Goal: Use online tool/utility

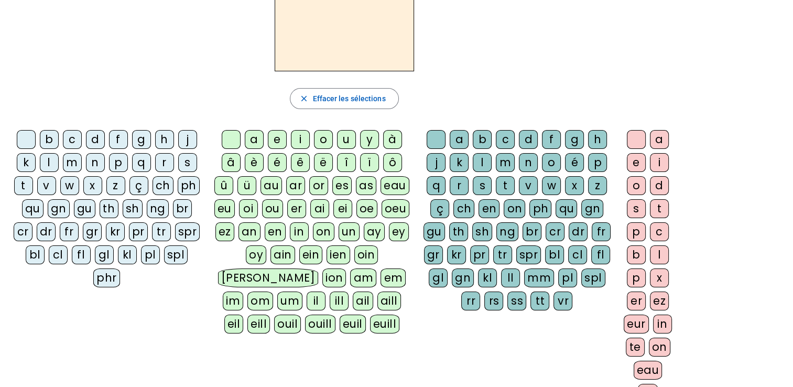
scroll to position [80, 0]
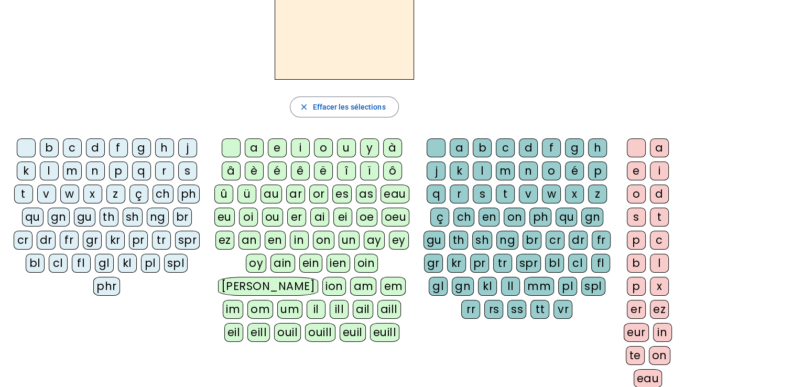
click at [249, 149] on div "a" at bounding box center [254, 147] width 19 height 19
click at [505, 167] on div "m" at bounding box center [505, 170] width 19 height 19
click at [656, 168] on div "i" at bounding box center [659, 170] width 19 height 19
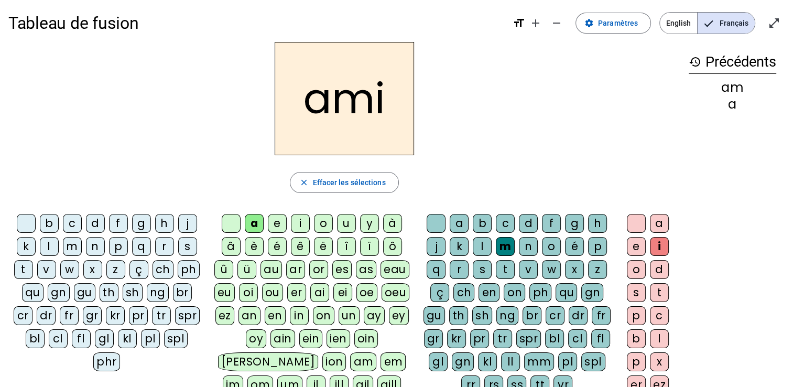
scroll to position [0, 0]
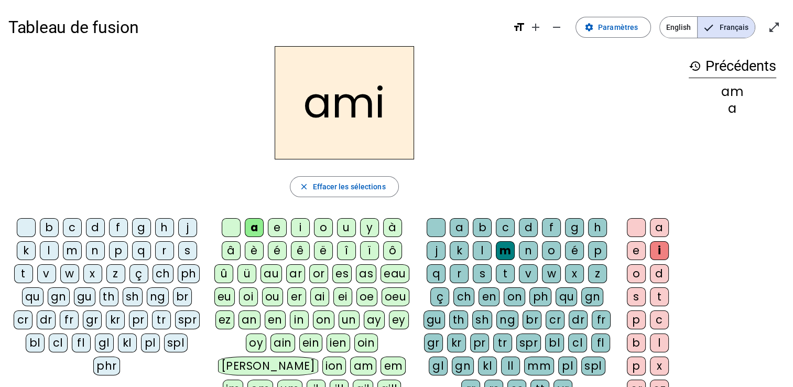
click at [236, 226] on div at bounding box center [231, 227] width 19 height 19
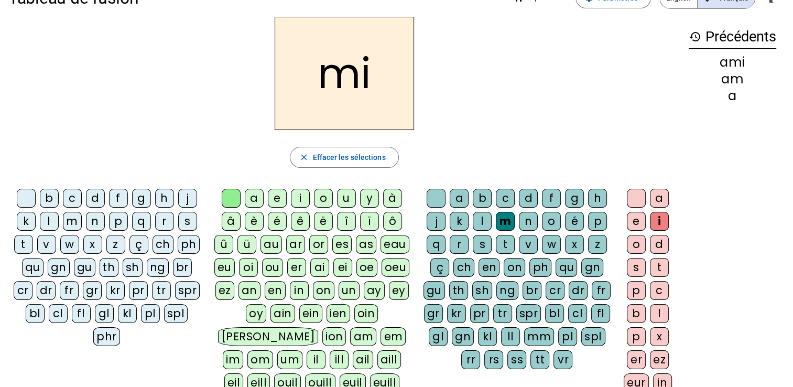
scroll to position [27, 0]
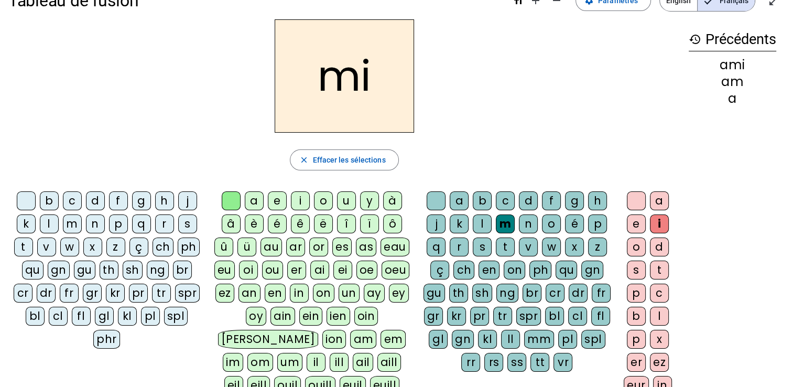
click at [236, 195] on div at bounding box center [231, 200] width 19 height 19
click at [188, 222] on div "s" at bounding box center [187, 223] width 19 height 19
click at [506, 223] on div "m" at bounding box center [505, 223] width 19 height 19
click at [431, 204] on div at bounding box center [436, 200] width 19 height 19
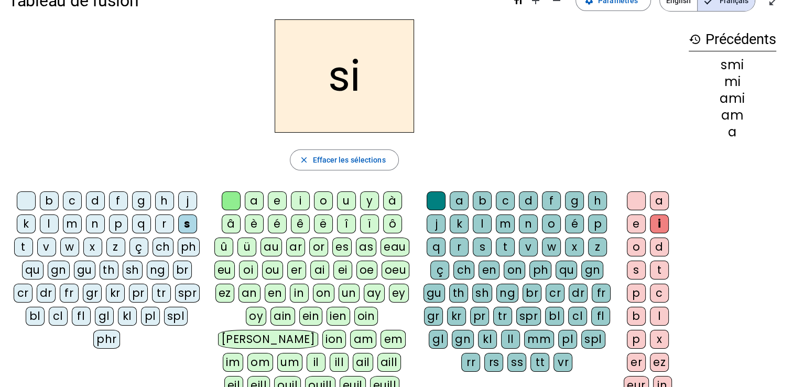
click at [101, 223] on div "n" at bounding box center [95, 223] width 19 height 19
click at [637, 226] on div "e" at bounding box center [636, 223] width 19 height 19
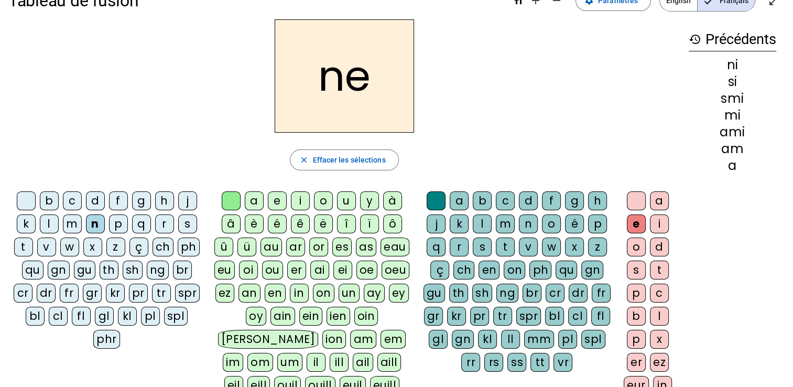
click at [438, 219] on div "j" at bounding box center [436, 223] width 19 height 19
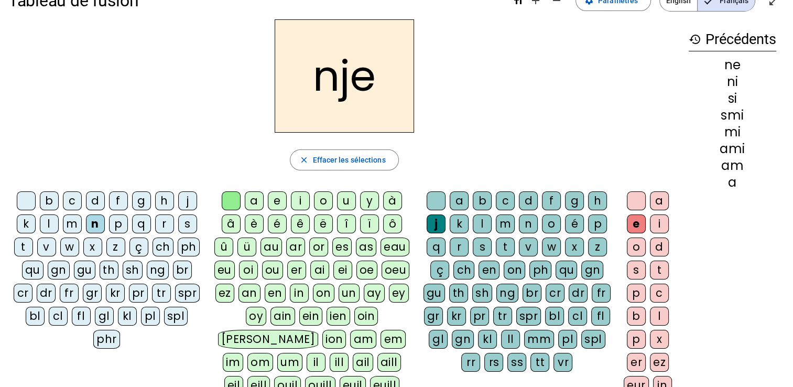
click at [95, 221] on div "n" at bounding box center [95, 223] width 19 height 19
click at [31, 198] on div at bounding box center [26, 200] width 19 height 19
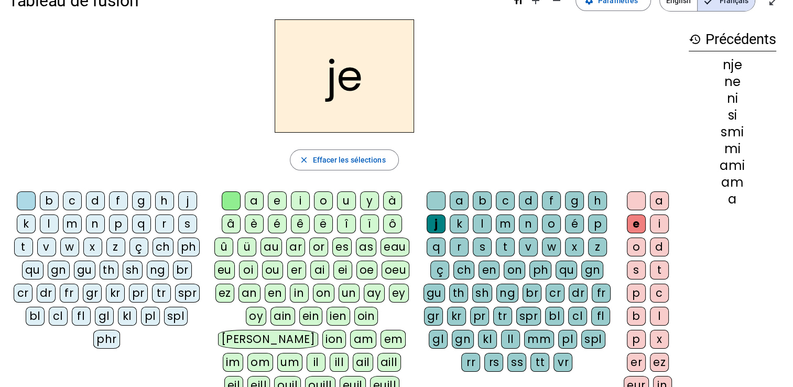
click at [430, 202] on div at bounding box center [436, 200] width 19 height 19
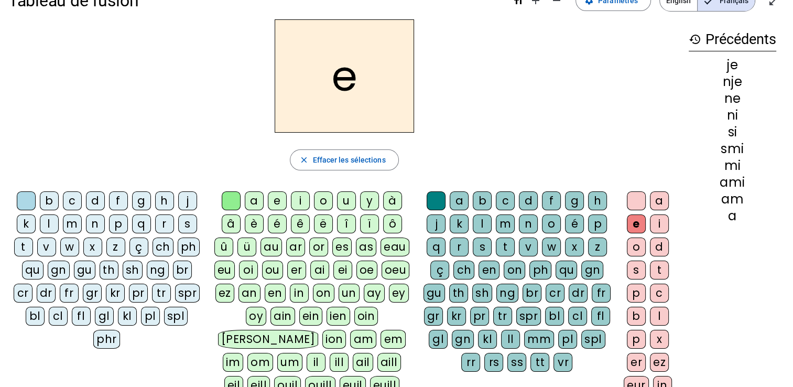
click at [182, 225] on div "s" at bounding box center [187, 223] width 19 height 19
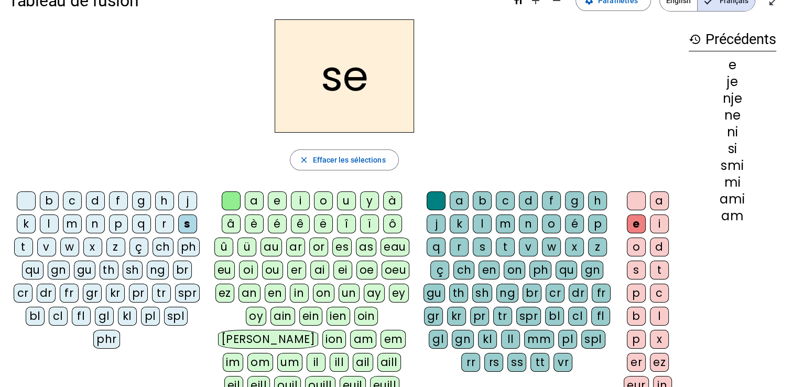
click at [79, 222] on div "m" at bounding box center [72, 223] width 19 height 19
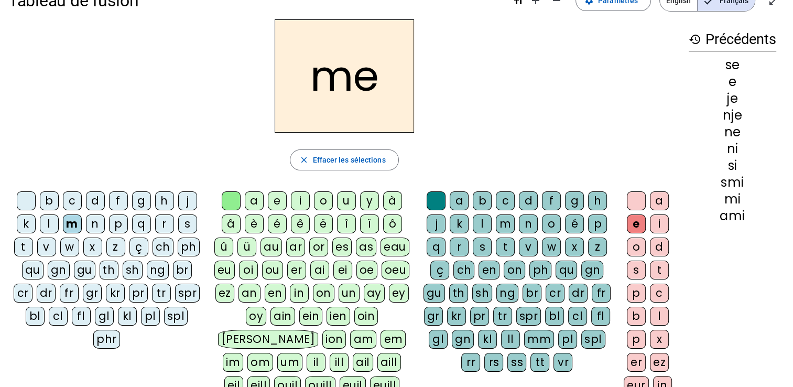
click at [656, 221] on div "i" at bounding box center [659, 223] width 19 height 19
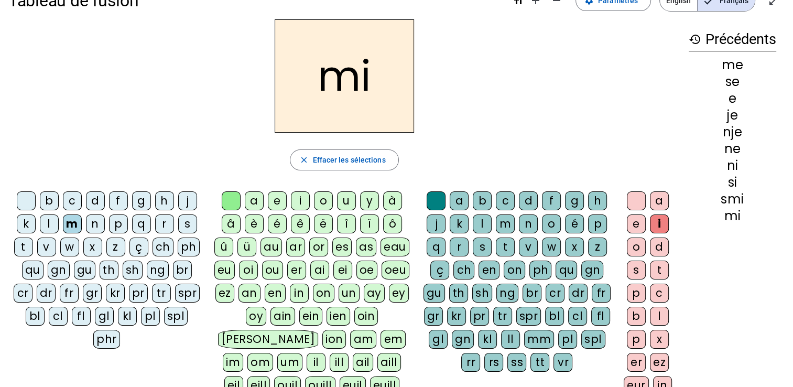
click at [436, 193] on div at bounding box center [436, 200] width 19 height 19
click at [639, 197] on div at bounding box center [636, 200] width 19 height 19
click at [299, 197] on div "i" at bounding box center [300, 200] width 19 height 19
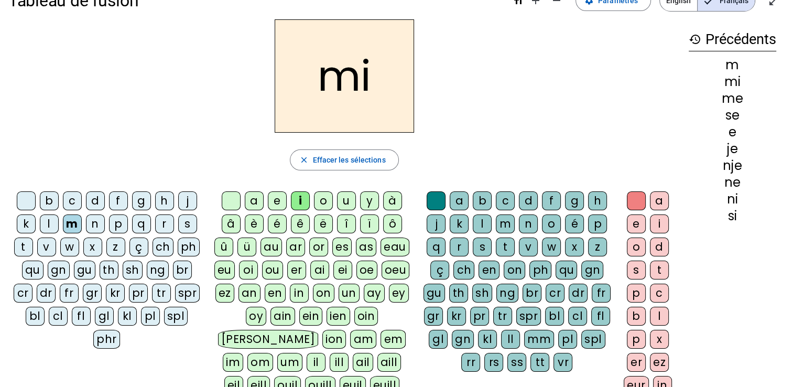
click at [482, 227] on div "l" at bounding box center [482, 223] width 19 height 19
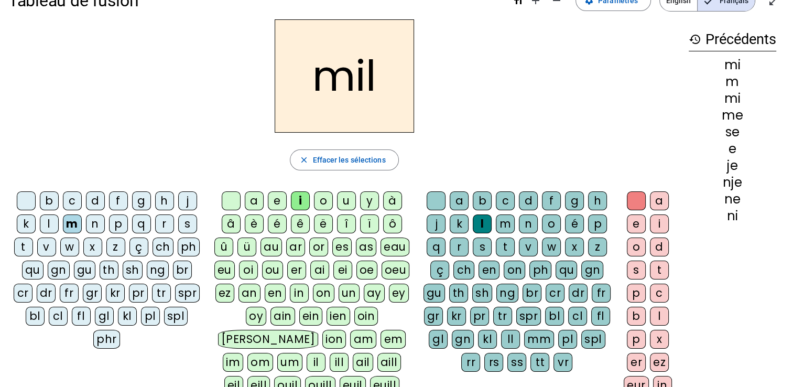
click at [634, 246] on div "o" at bounding box center [636, 246] width 19 height 19
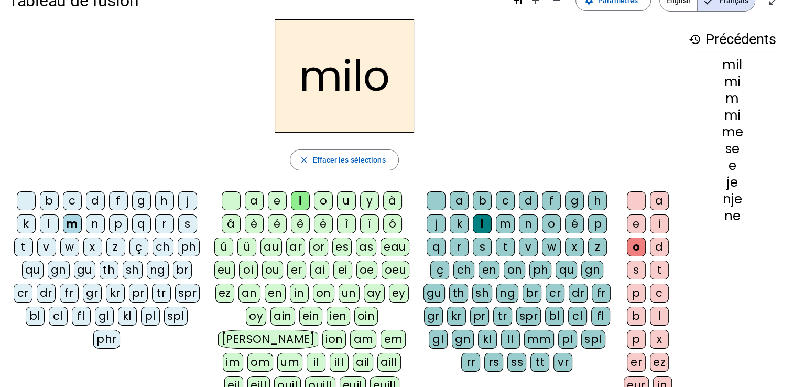
click at [183, 222] on div "s" at bounding box center [187, 223] width 19 height 19
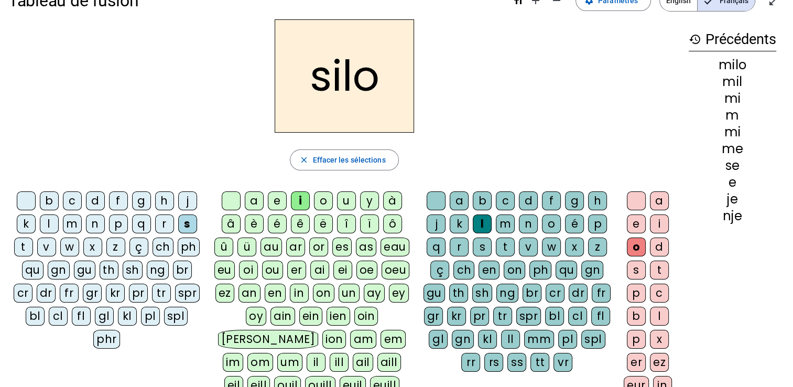
click at [25, 223] on div "k" at bounding box center [26, 223] width 19 height 19
click at [28, 196] on div at bounding box center [26, 200] width 19 height 19
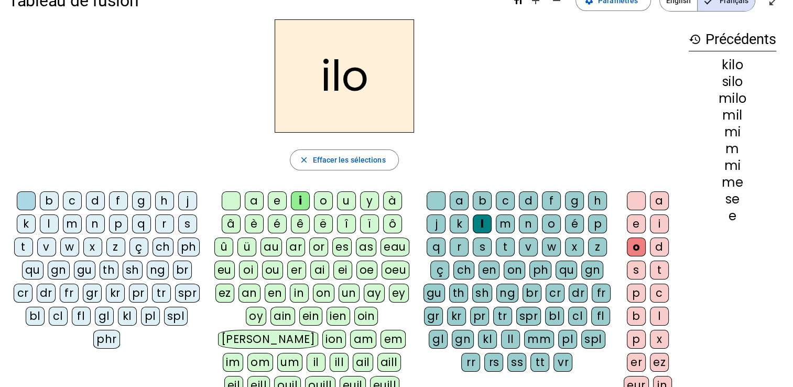
click at [231, 203] on div at bounding box center [231, 200] width 19 height 19
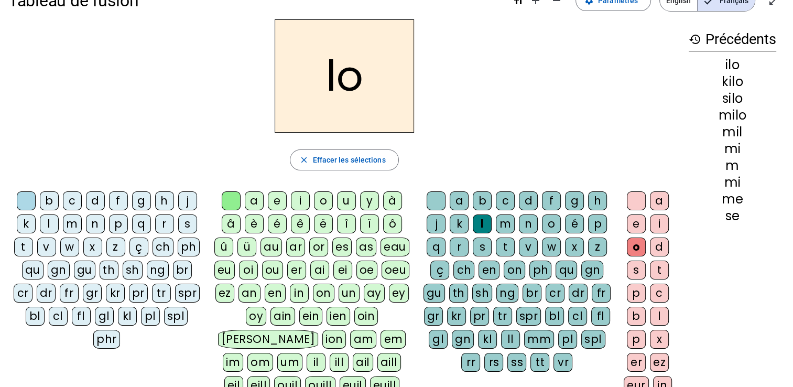
click at [479, 199] on div "b" at bounding box center [482, 200] width 19 height 19
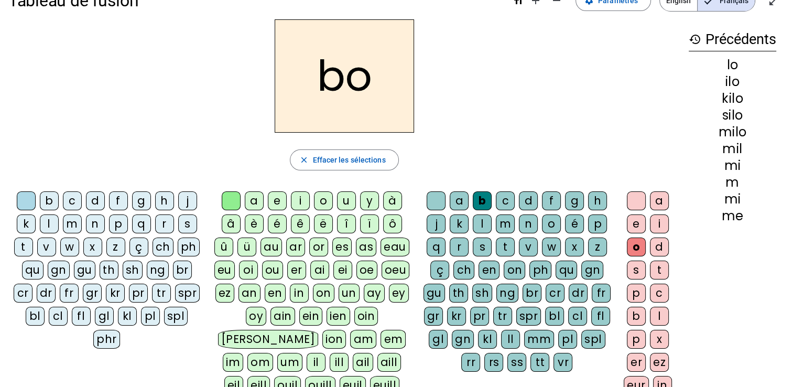
click at [577, 200] on div "g" at bounding box center [574, 200] width 19 height 19
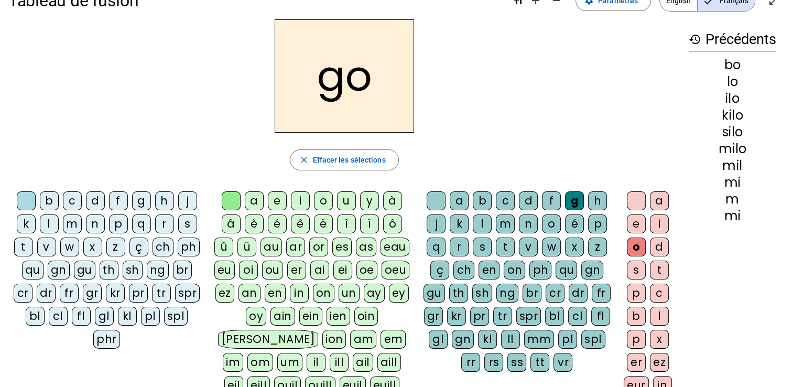
click at [543, 202] on div "f" at bounding box center [551, 200] width 19 height 19
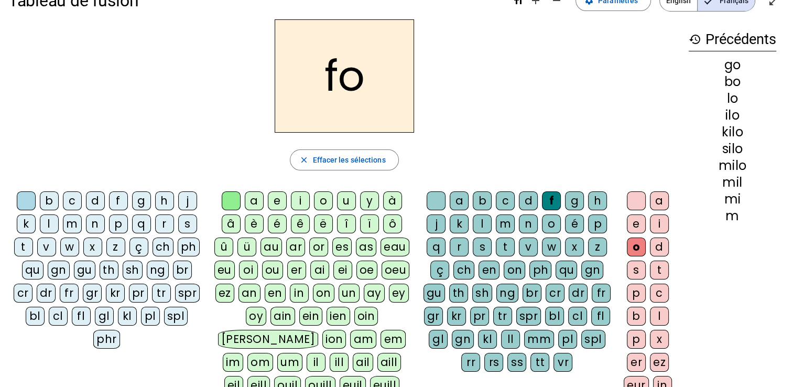
click at [524, 203] on div "d" at bounding box center [528, 200] width 19 height 19
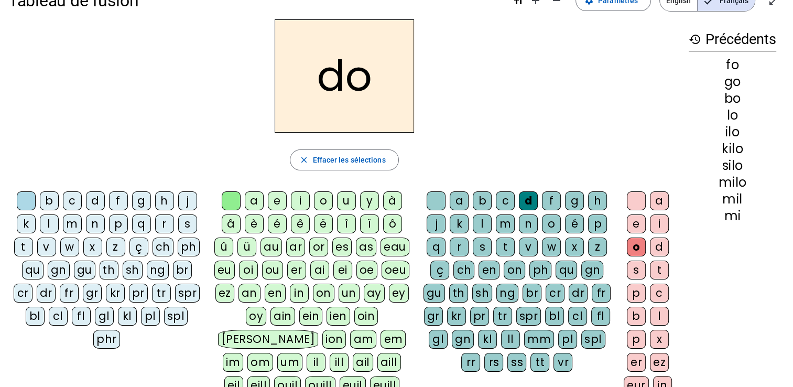
click at [115, 222] on div "p" at bounding box center [118, 223] width 19 height 19
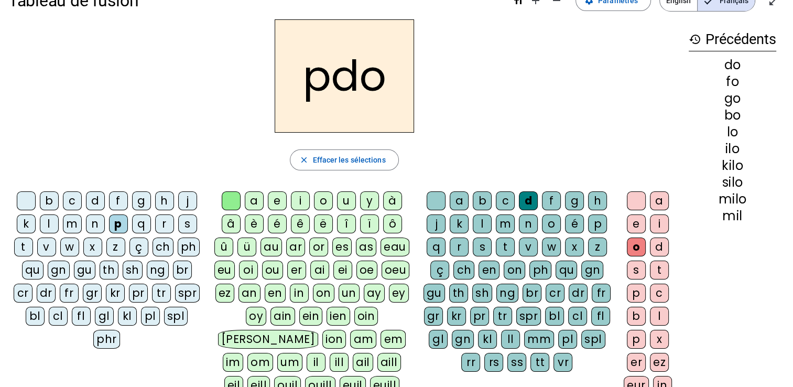
click at [26, 198] on div at bounding box center [26, 200] width 19 height 19
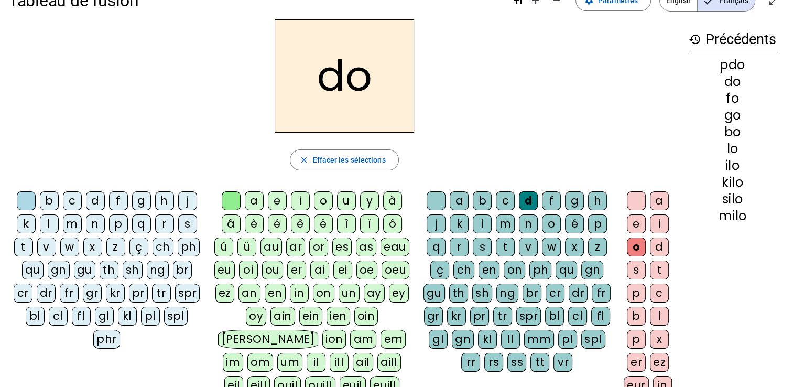
click at [436, 199] on div at bounding box center [436, 200] width 19 height 19
